Goal: Task Accomplishment & Management: Complete application form

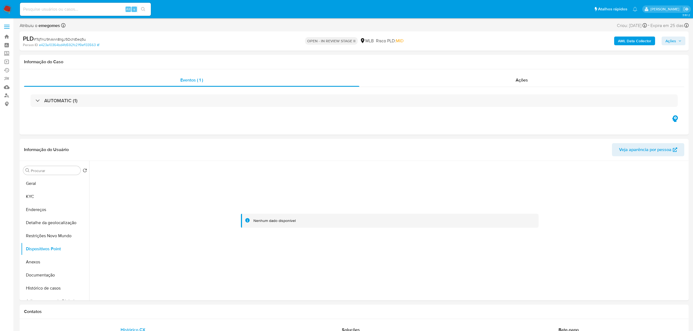
select select "10"
click at [37, 198] on button "KYC" at bounding box center [53, 196] width 64 height 13
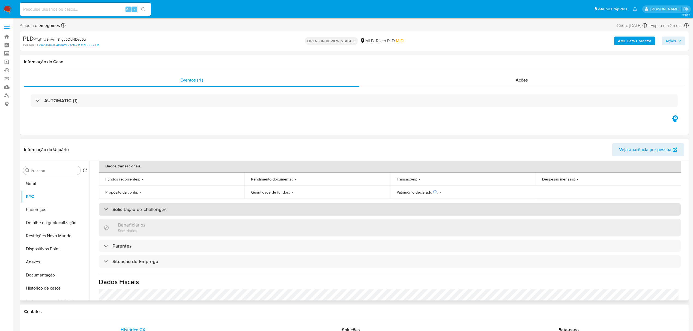
scroll to position [227, 0]
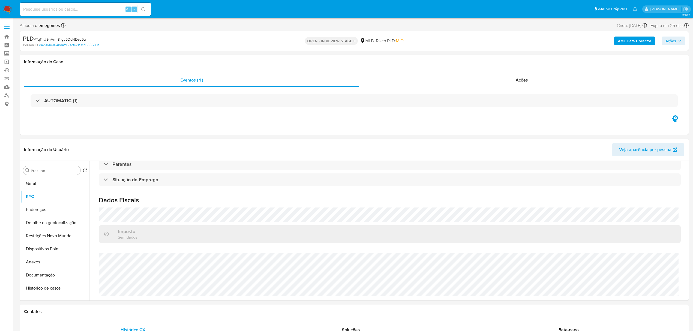
click at [639, 40] on b "AML Data Collector" at bounding box center [634, 41] width 33 height 9
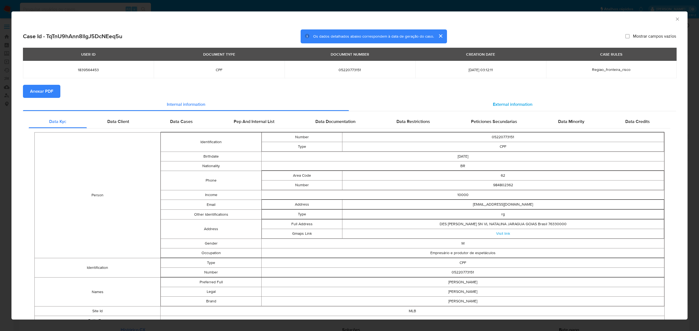
click at [503, 101] on div "External information" at bounding box center [512, 104] width 327 height 13
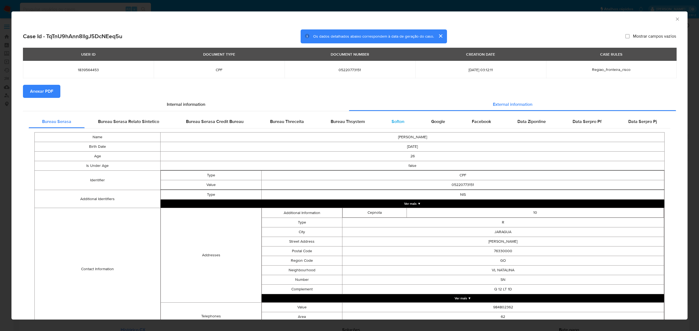
click at [385, 118] on div "Softon" at bounding box center [398, 121] width 40 height 13
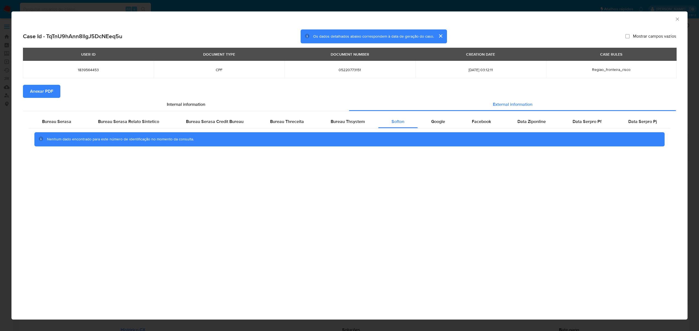
click at [35, 90] on span "Anexar PDF" at bounding box center [41, 91] width 23 height 12
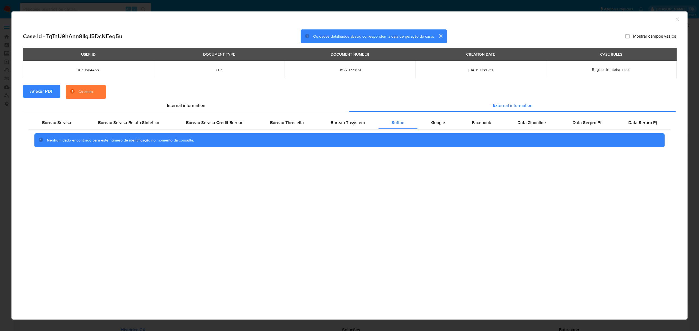
click at [676, 21] on icon "Fechar a janela" at bounding box center [676, 18] width 5 height 5
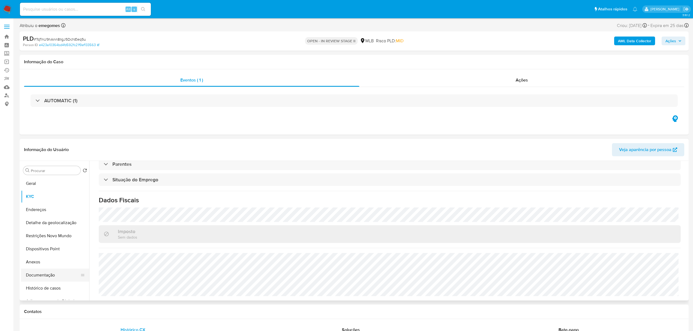
click at [46, 275] on button "Documentação" at bounding box center [53, 275] width 64 height 13
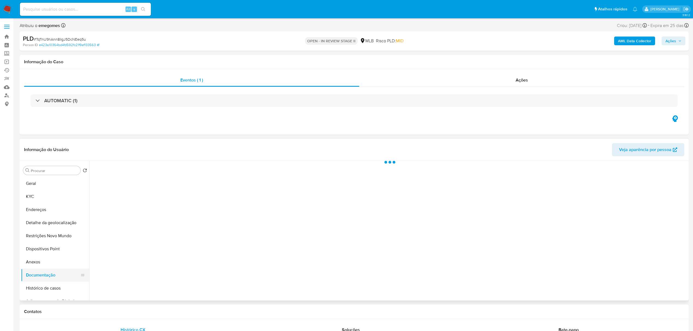
scroll to position [0, 0]
click at [116, 202] on button "Identificação" at bounding box center [162, 202] width 140 height 14
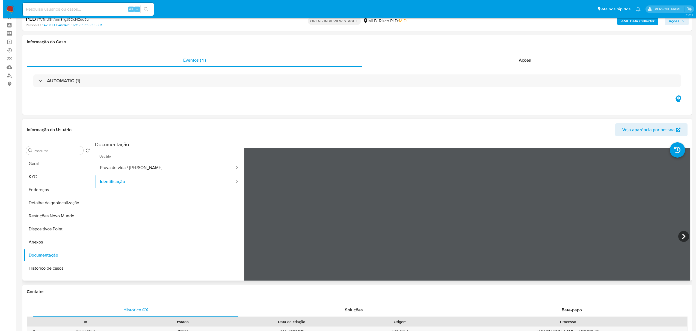
scroll to position [36, 0]
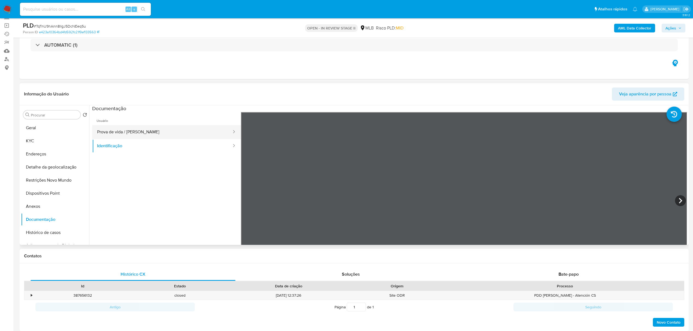
click at [117, 130] on button "Prova de vida / [PERSON_NAME]" at bounding box center [162, 132] width 140 height 14
click at [38, 129] on button "Geral" at bounding box center [53, 127] width 64 height 13
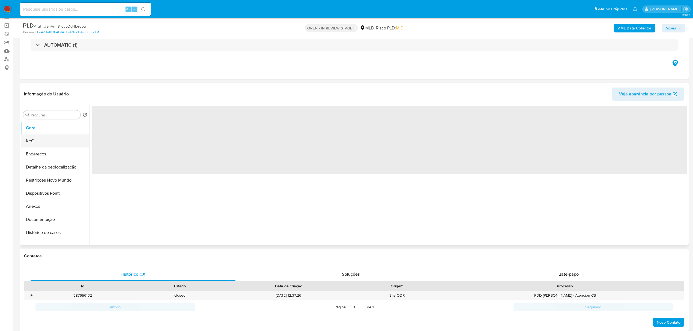
click at [34, 140] on button "KYC" at bounding box center [53, 141] width 64 height 13
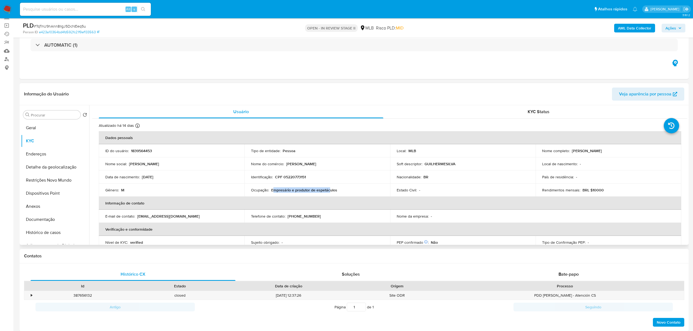
drag, startPoint x: 324, startPoint y: 191, endPoint x: 272, endPoint y: 191, distance: 51.3
click at [272, 191] on p "Empresário e produtor de espetáculos" at bounding box center [304, 190] width 66 height 5
click at [337, 191] on div "Ocupação : Empresário e produtor de espetáculos" at bounding box center [317, 190] width 133 height 5
drag, startPoint x: 344, startPoint y: 190, endPoint x: 249, endPoint y: 189, distance: 94.7
click at [249, 189] on td "Ocupação : Empresário e produtor de espetáculos" at bounding box center [318, 190] width 146 height 13
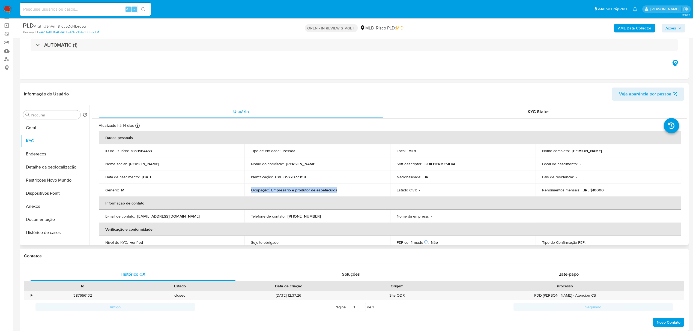
copy div "Ocupação : Empresário e produtor de espetáculos"
click at [42, 204] on button "Anexos" at bounding box center [53, 206] width 64 height 13
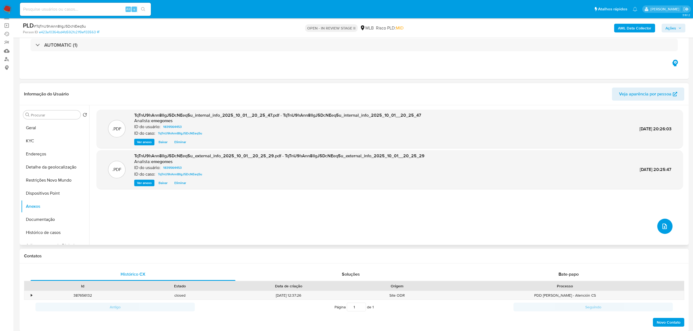
click at [662, 223] on span "upload-file" at bounding box center [665, 226] width 7 height 7
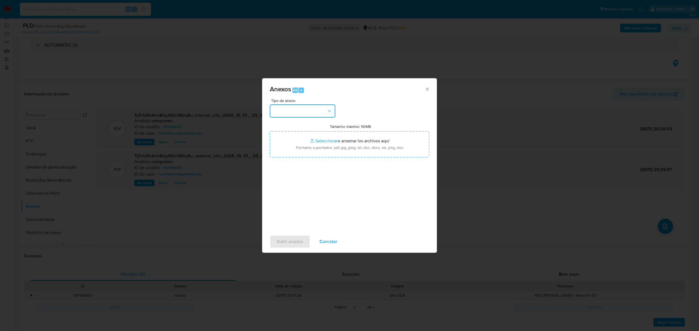
click at [331, 114] on icon "button" at bounding box center [328, 110] width 5 height 5
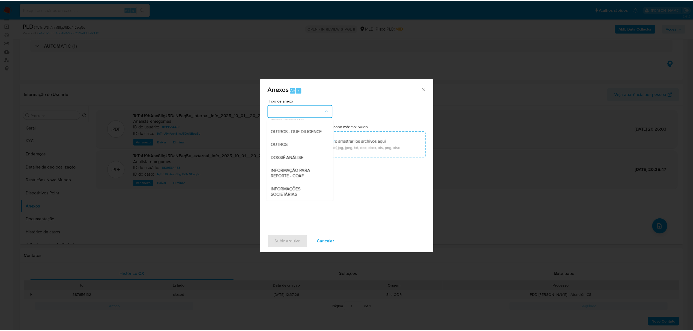
scroll to position [84, 0]
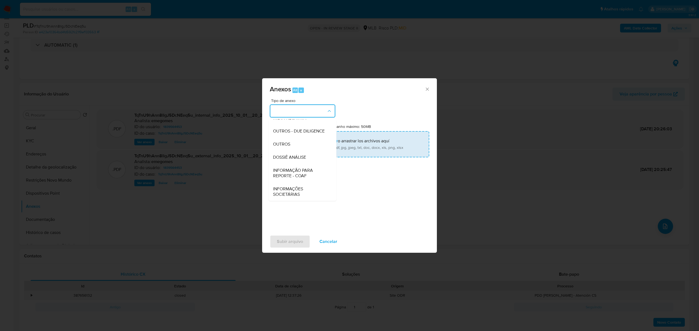
click at [283, 147] on span "OUTROS" at bounding box center [281, 144] width 17 height 5
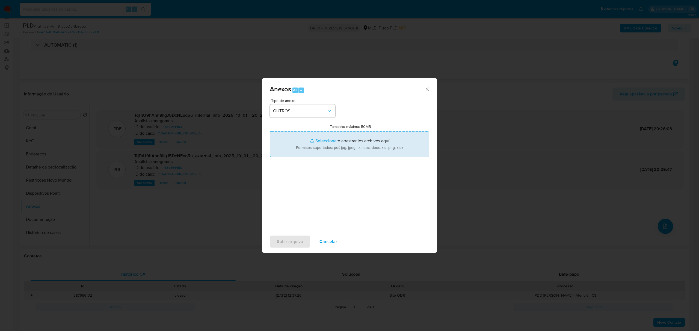
click at [317, 140] on input "Tamanho máximo: 50MB Seleccionar archivos" at bounding box center [349, 144] width 159 height 26
type input "C:\fakepath\MOV - [PERSON_NAME].xlsx"
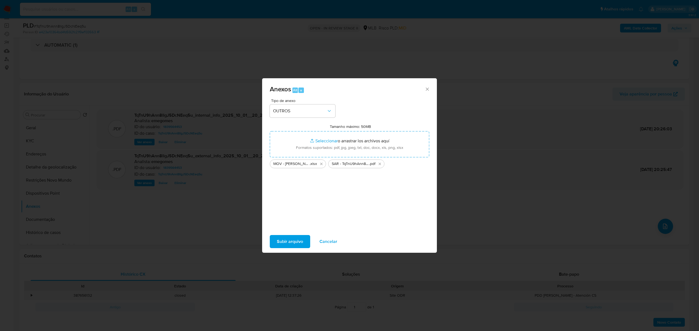
click at [295, 241] on span "Subir arquivo" at bounding box center [290, 242] width 26 height 12
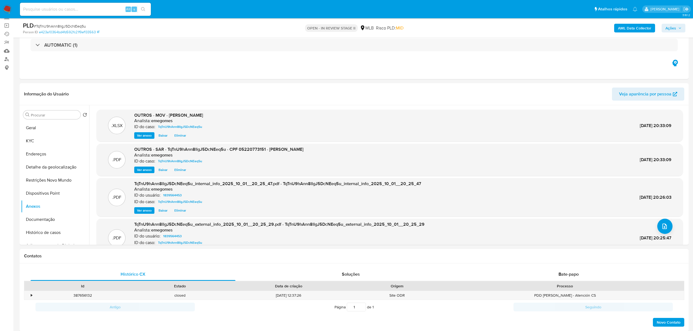
click at [678, 29] on icon "button" at bounding box center [679, 27] width 3 height 3
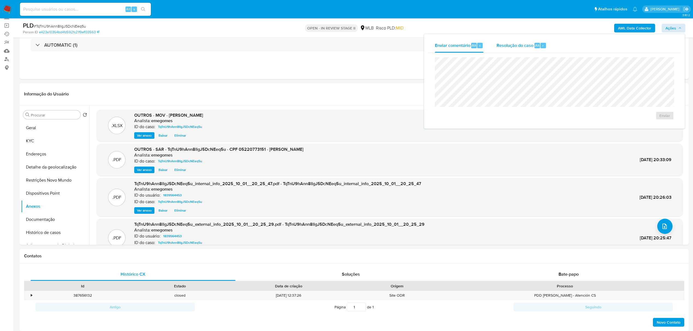
click at [521, 47] on span "Resolução do caso" at bounding box center [515, 45] width 37 height 6
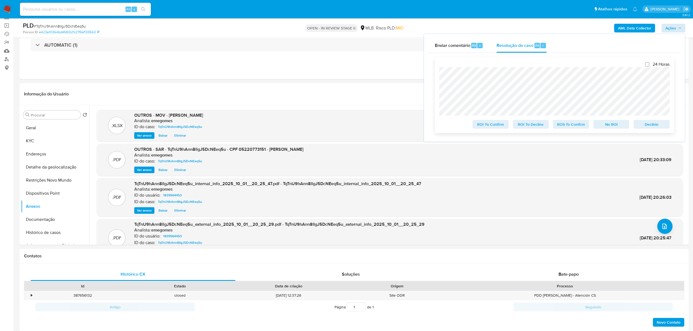
click at [576, 126] on span "ROS To Confirm" at bounding box center [571, 125] width 28 height 8
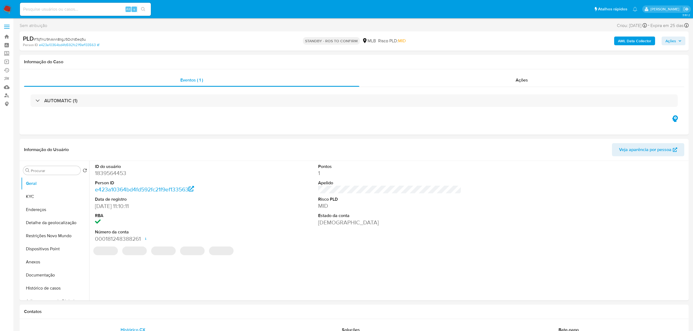
select select "10"
